Goal: Task Accomplishment & Management: Use online tool/utility

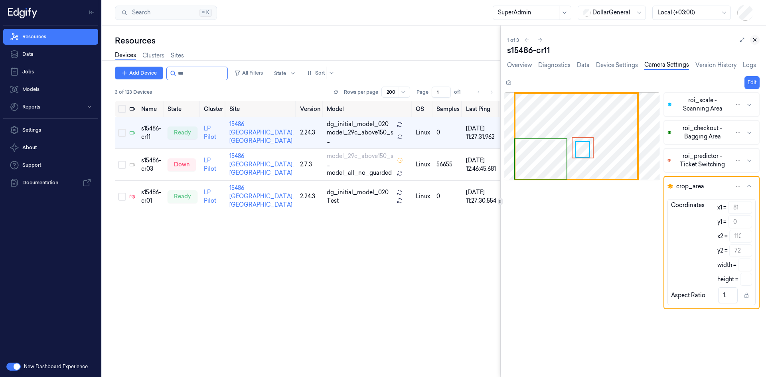
click at [755, 38] on icon at bounding box center [756, 40] width 6 height 6
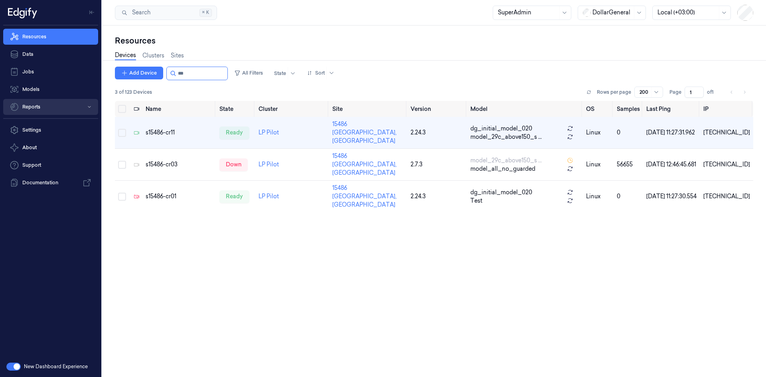
click at [32, 109] on button "Reports" at bounding box center [50, 107] width 95 height 16
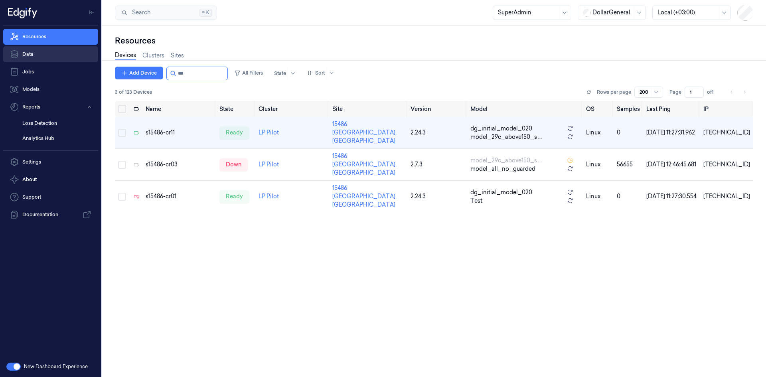
click at [41, 58] on link "Data" at bounding box center [50, 54] width 95 height 16
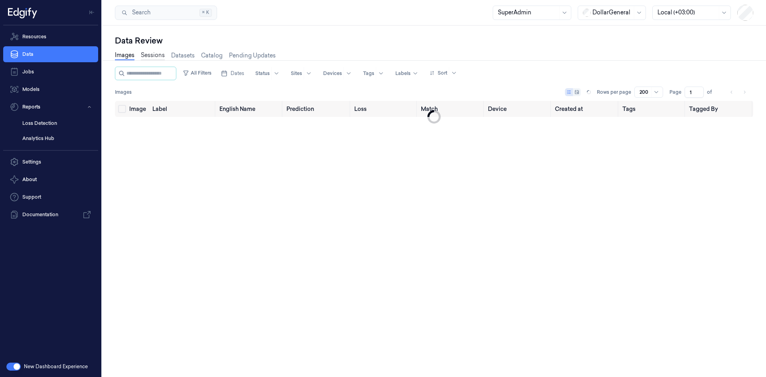
click at [156, 57] on link "Sessions" at bounding box center [153, 55] width 24 height 9
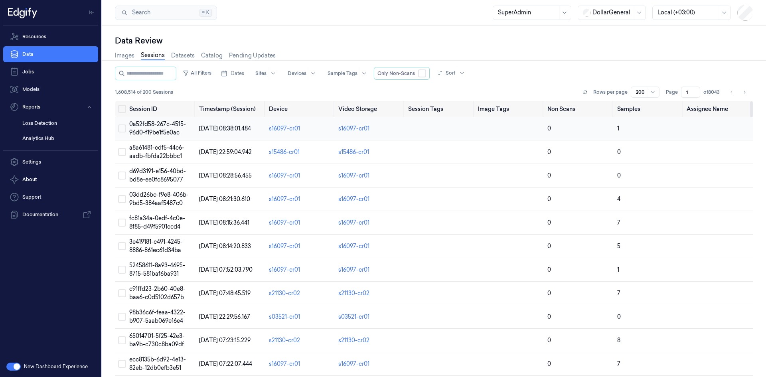
drag, startPoint x: 124, startPoint y: 128, endPoint x: 123, endPoint y: 132, distance: 4.0
click at [124, 128] on button "Select row" at bounding box center [122, 129] width 8 height 8
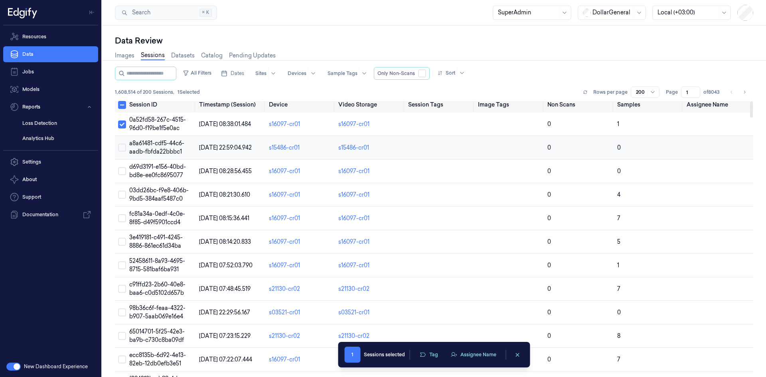
click at [122, 146] on button "Select row" at bounding box center [122, 148] width 8 height 8
click at [121, 170] on button "Select row" at bounding box center [122, 170] width 8 height 8
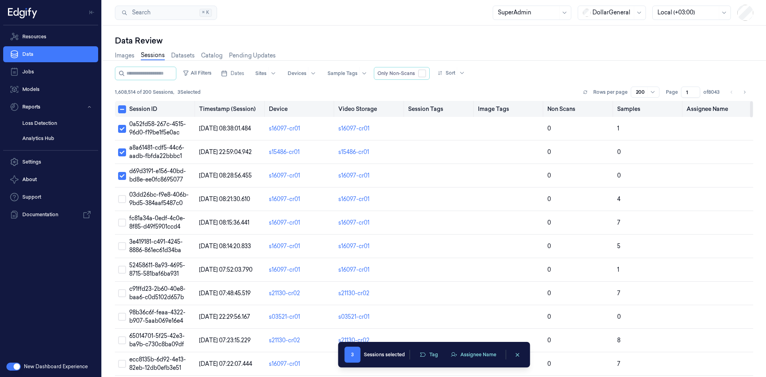
click at [123, 108] on button "Select all" at bounding box center [122, 109] width 8 height 8
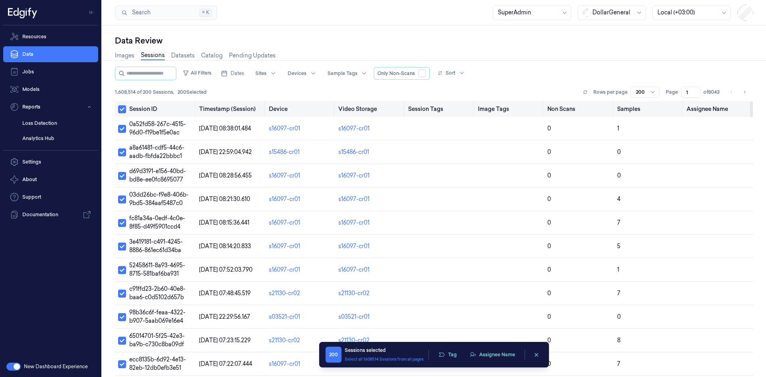
click at [123, 108] on button "Select all" at bounding box center [122, 109] width 8 height 8
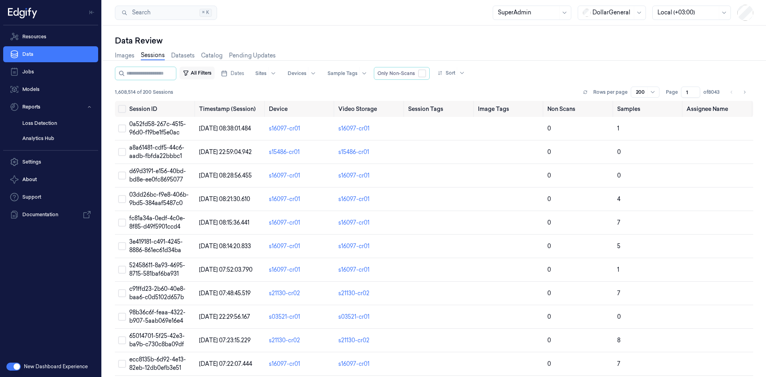
click at [211, 74] on button "All Filters" at bounding box center [197, 73] width 35 height 13
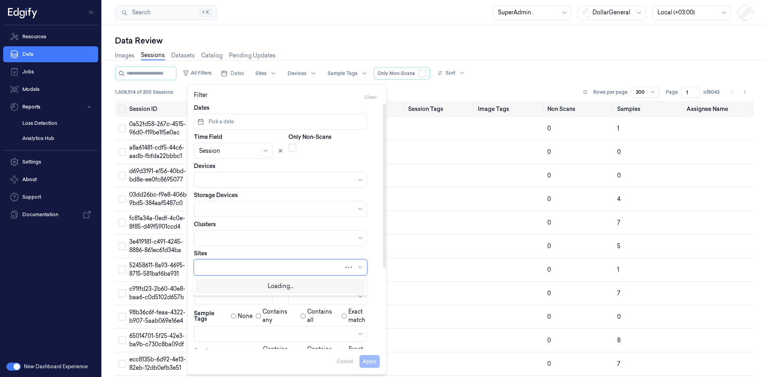
click at [233, 264] on div at bounding box center [271, 267] width 145 height 8
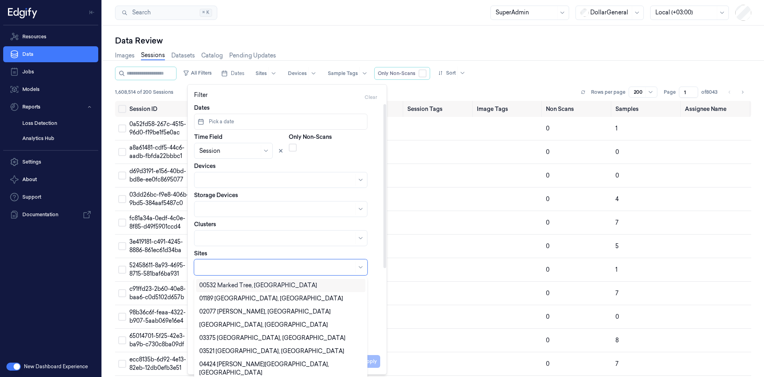
click at [228, 284] on div "00532 Marked Tree, AR" at bounding box center [258, 285] width 118 height 8
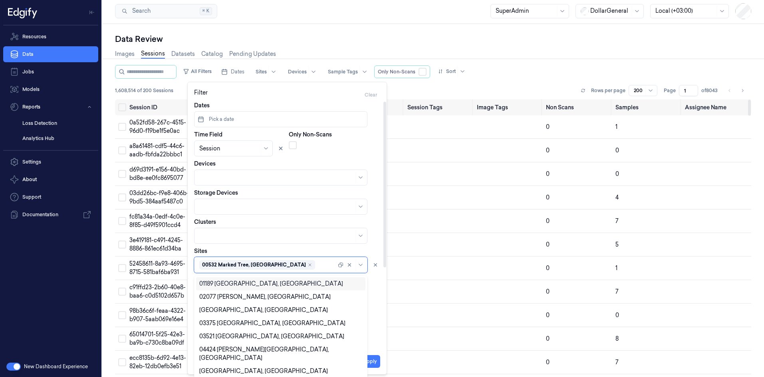
scroll to position [4, 0]
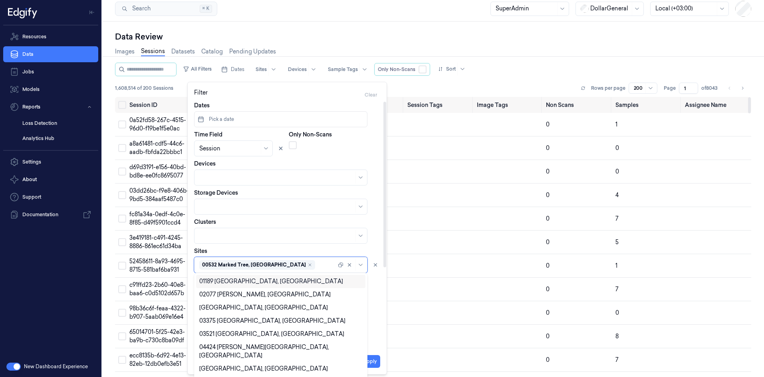
click at [548, 52] on div "Images Sessions Datasets Catalog Pending Updates" at bounding box center [433, 52] width 636 height 20
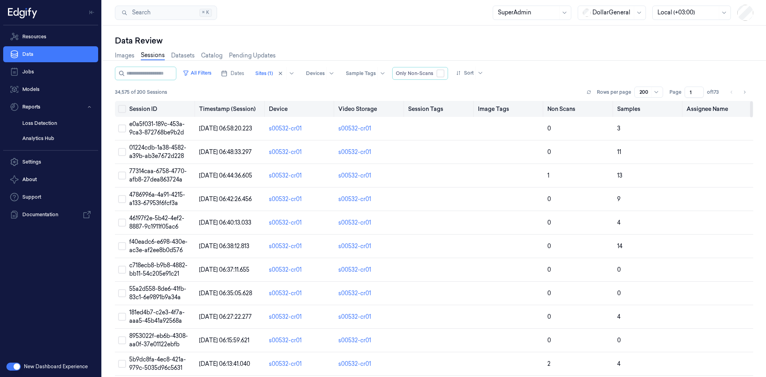
click at [124, 109] on button "Select all" at bounding box center [122, 109] width 8 height 8
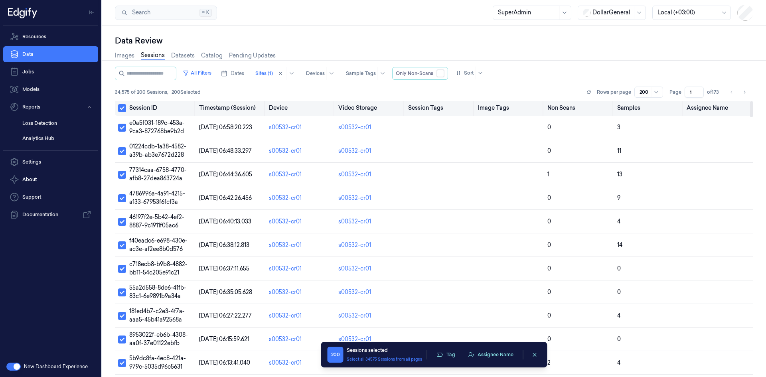
scroll to position [1, 0]
click at [123, 109] on button "Select all" at bounding box center [122, 109] width 8 height 8
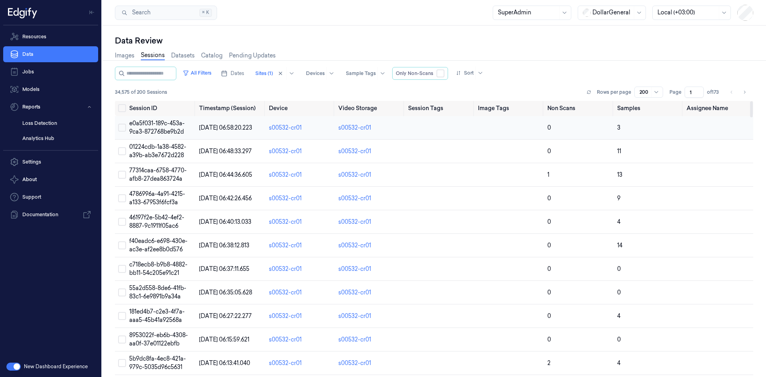
scroll to position [0, 0]
click at [123, 133] on td at bounding box center [120, 129] width 11 height 24
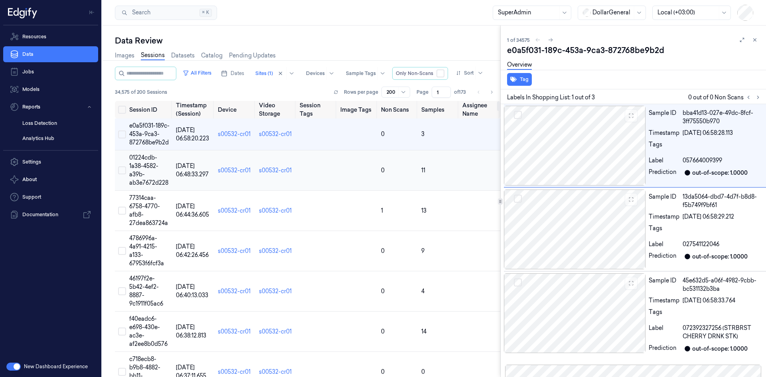
click at [121, 173] on button "Select row" at bounding box center [122, 170] width 8 height 8
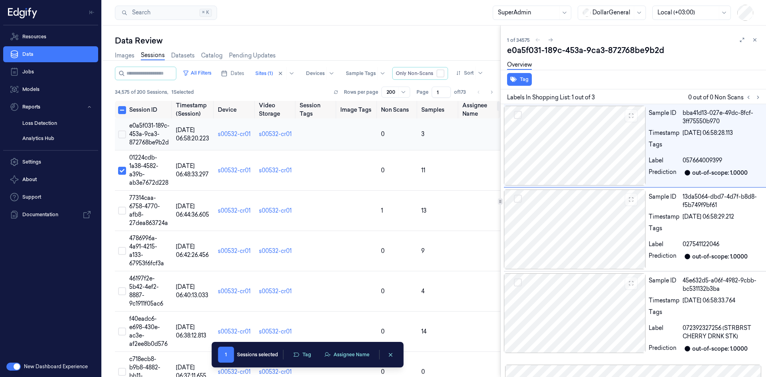
click at [122, 137] on button "Select row" at bounding box center [122, 135] width 8 height 8
click at [242, 137] on link "s00532-cr01" at bounding box center [234, 133] width 33 height 7
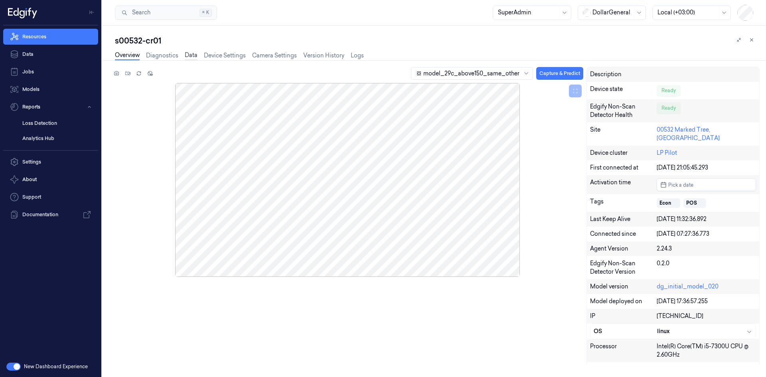
click at [188, 58] on link "Data" at bounding box center [191, 55] width 13 height 9
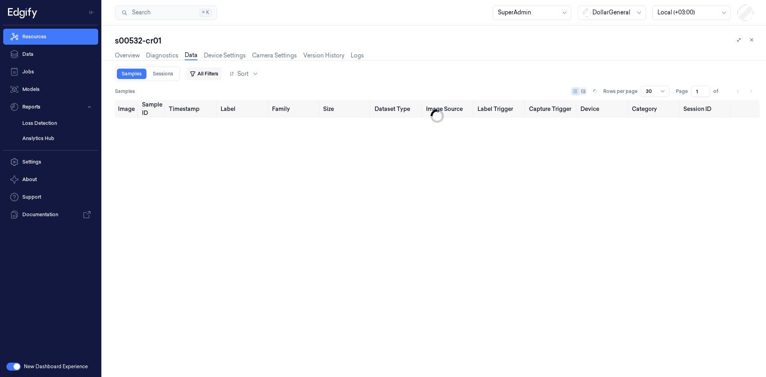
type input "0"
click at [160, 71] on link "Sessions" at bounding box center [163, 74] width 30 height 10
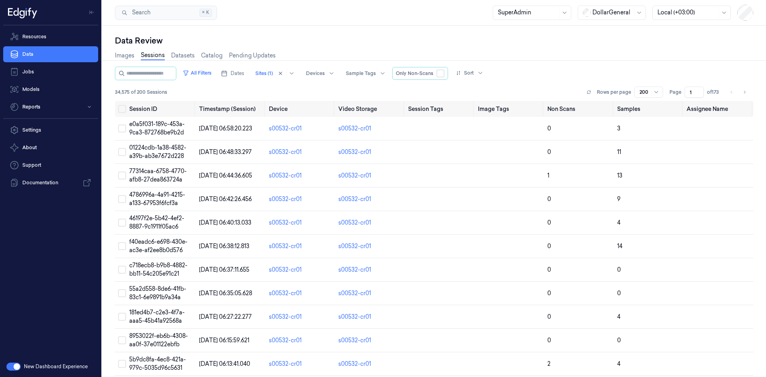
click at [11, 368] on button "button" at bounding box center [13, 367] width 14 height 8
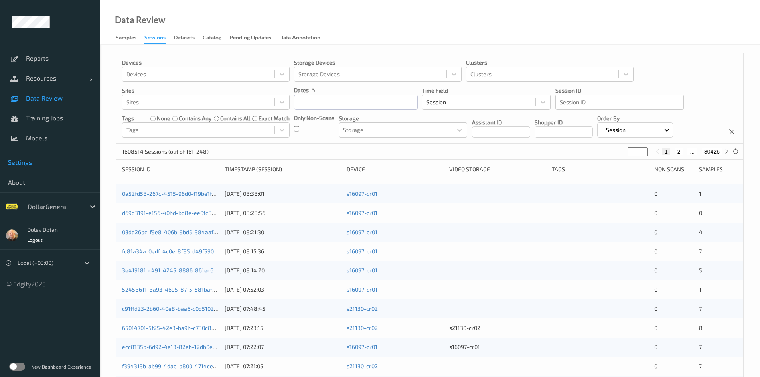
click at [32, 162] on span "Settings" at bounding box center [50, 162] width 84 height 8
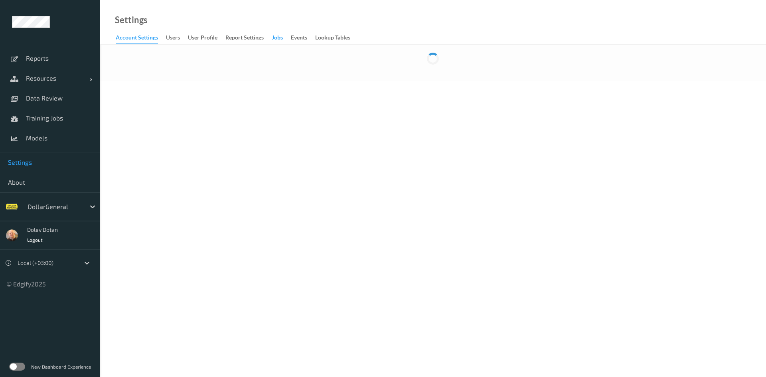
click at [280, 38] on div "Jobs" at bounding box center [277, 39] width 11 height 10
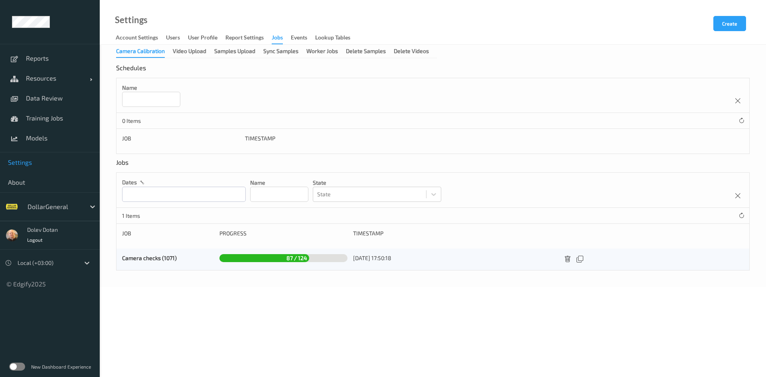
click at [279, 40] on div "Jobs" at bounding box center [277, 39] width 11 height 11
click at [193, 54] on div "Video Upload" at bounding box center [190, 52] width 34 height 10
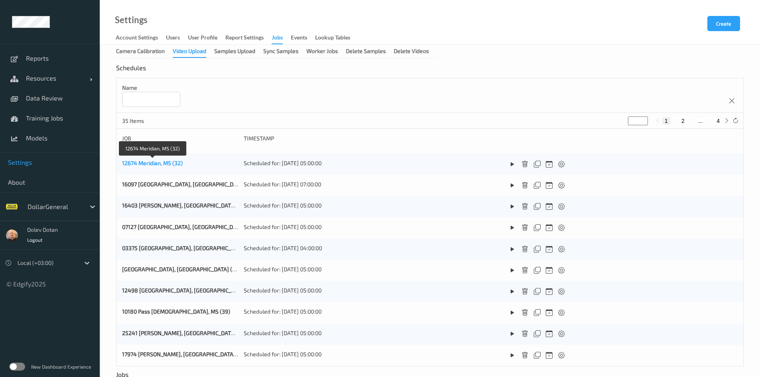
click at [179, 162] on link "12674 Meridian, MS (32)" at bounding box center [152, 163] width 61 height 7
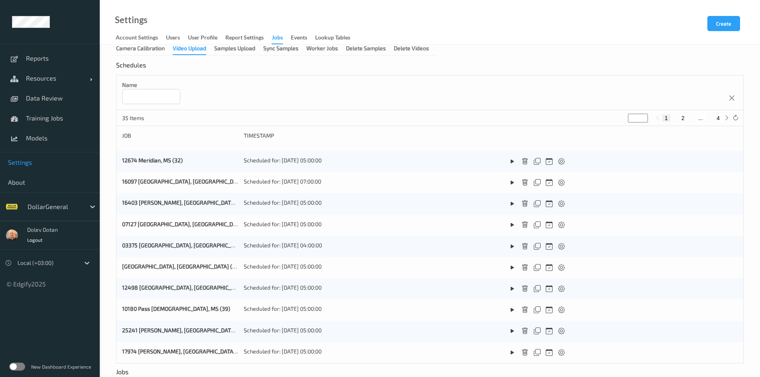
scroll to position [3, 0]
click at [177, 157] on link "12674 Meridian, MS (32)" at bounding box center [152, 159] width 61 height 7
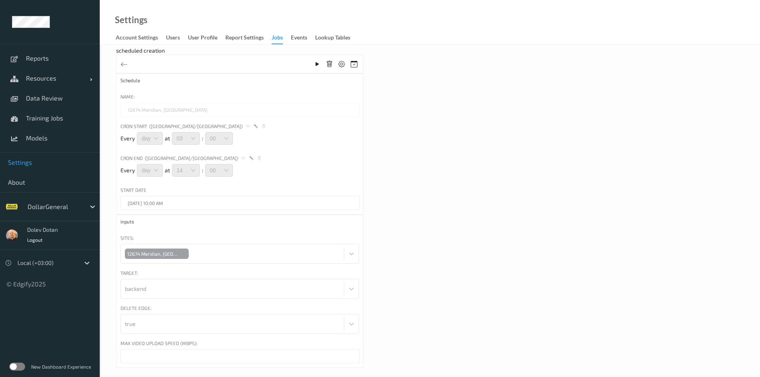
scroll to position [28, 0]
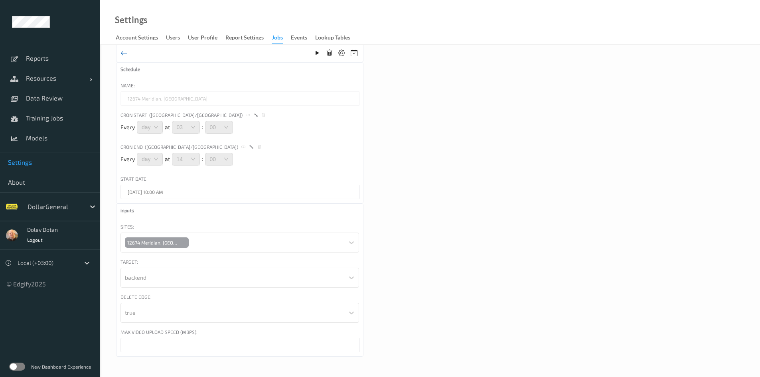
click at [121, 53] on icon at bounding box center [124, 53] width 7 height 9
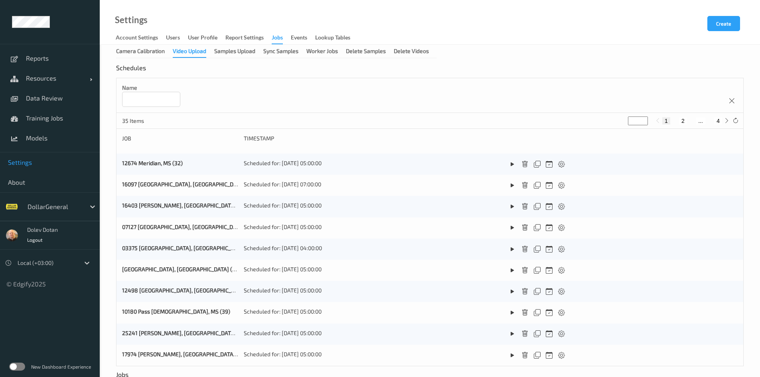
click at [735, 24] on button "Create" at bounding box center [724, 23] width 33 height 15
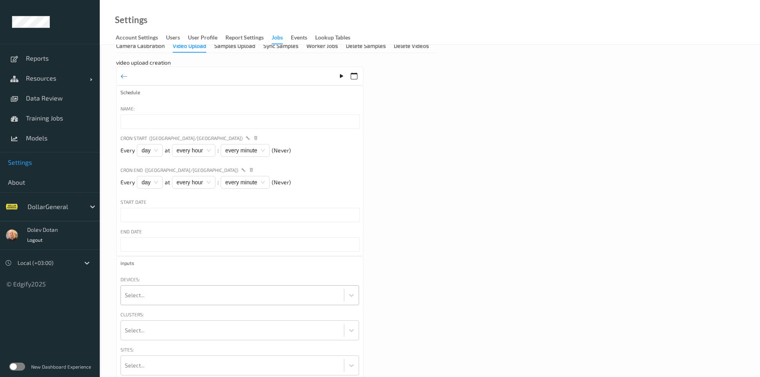
click at [132, 303] on div at bounding box center [232, 295] width 215 height 16
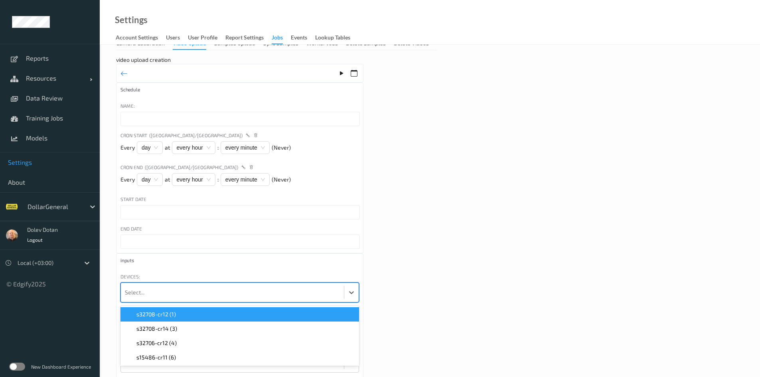
scroll to position [8, 0]
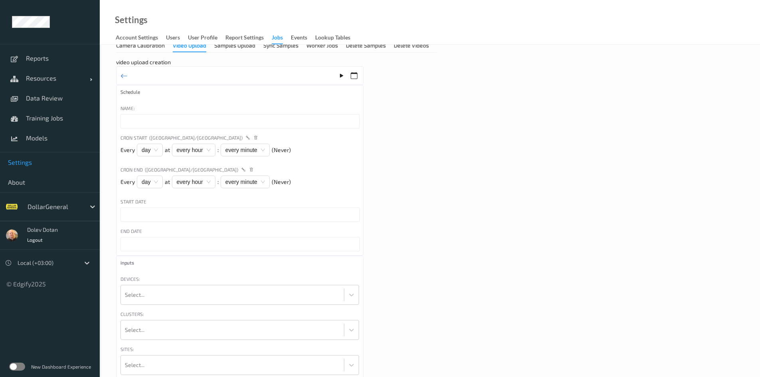
scroll to position [0, 0]
